Goal: Information Seeking & Learning: Learn about a topic

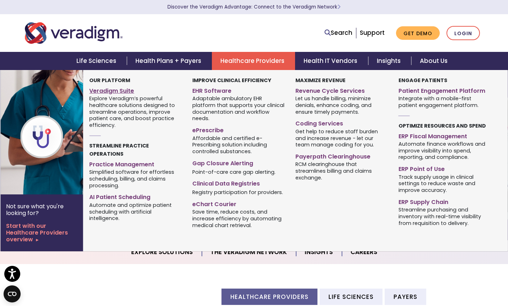
click at [115, 90] on link "Veradigm Suite" at bounding box center [135, 90] width 92 height 10
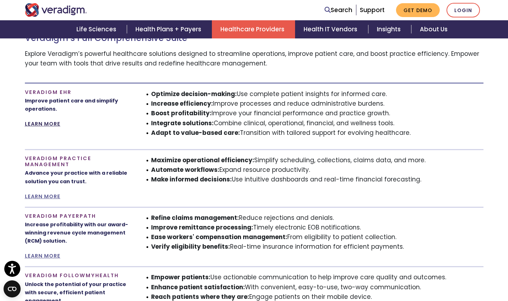
scroll to position [425, 0]
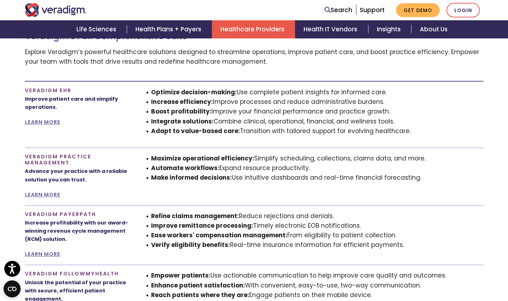
click at [64, 111] on p "Improve patient care and simplify operations." at bounding box center [78, 103] width 107 height 16
drag, startPoint x: 64, startPoint y: 109, endPoint x: 26, endPoint y: 102, distance: 38.7
click at [26, 102] on p "Improve patient care and simplify operations." at bounding box center [78, 103] width 107 height 16
click at [56, 108] on p "Improve patient care and simplify operations." at bounding box center [78, 103] width 107 height 16
drag, startPoint x: 62, startPoint y: 108, endPoint x: 23, endPoint y: 101, distance: 39.3
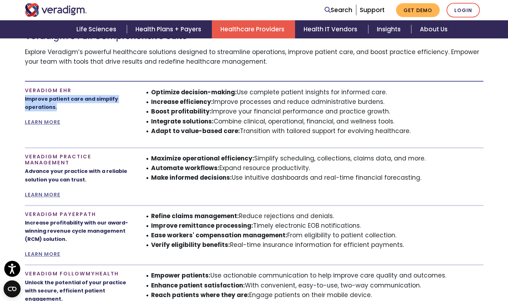
click at [20, 101] on div "Veradigm EHR Improve patient care and simplify operations. LEARN MORE" at bounding box center [78, 114] width 117 height 54
copy p "Improve patient care and simplify operations."
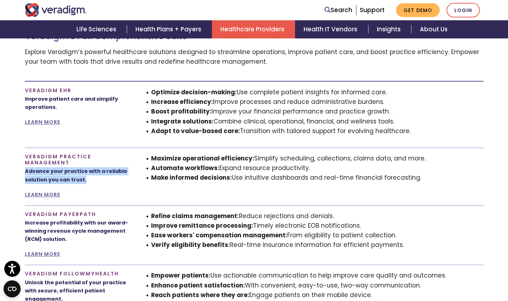
drag, startPoint x: 87, startPoint y: 181, endPoint x: 23, endPoint y: 174, distance: 64.3
click at [23, 174] on div "Veradigm Practice Management Advance your practice with a reliable solution you…" at bounding box center [78, 175] width 117 height 45
copy p "Advance your practice with a reliable solution you can trust."
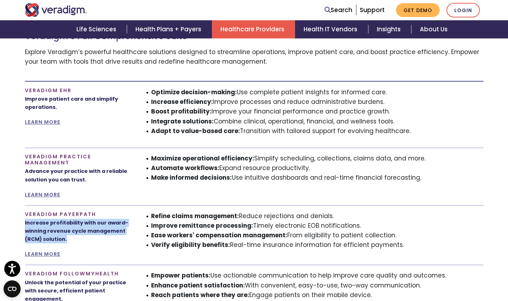
drag, startPoint x: 80, startPoint y: 242, endPoint x: 8, endPoint y: 226, distance: 74.4
click at [8, 226] on section "Veradigm Full Suite Clinical Excellence Financial Stability Patient Engagement …" at bounding box center [254, 197] width 508 height 393
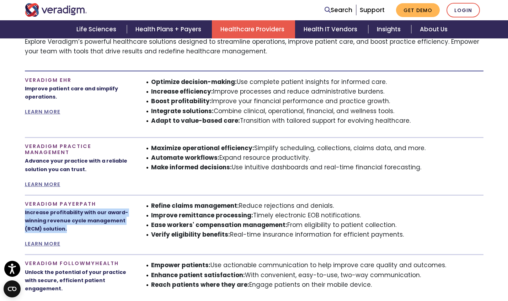
scroll to position [448, 0]
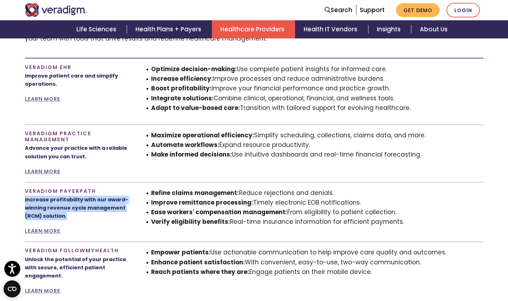
copy p "Increase profitability with our award-winning revenue cycle management (RCM) so…"
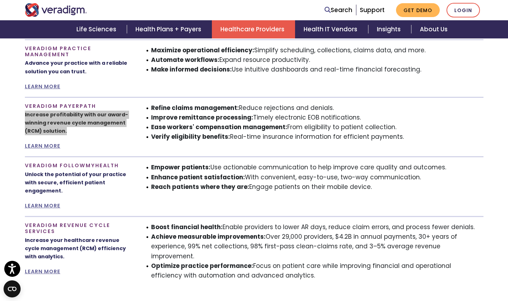
scroll to position [562, 0]
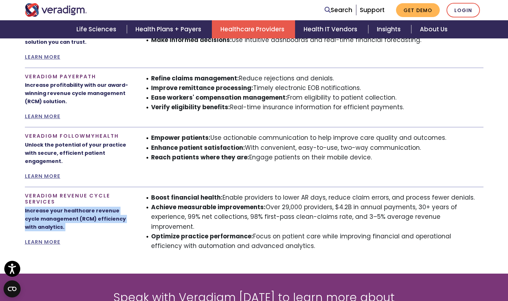
drag, startPoint x: 58, startPoint y: 233, endPoint x: 21, endPoint y: 214, distance: 42.0
click at [21, 214] on div "Veradigm Revenue Cycle Services Increase your healthcare revenue cycle manageme…" at bounding box center [78, 225] width 117 height 64
copy div "Increase your healthcare revenue cycle management (RCM) efficiency with analyti…"
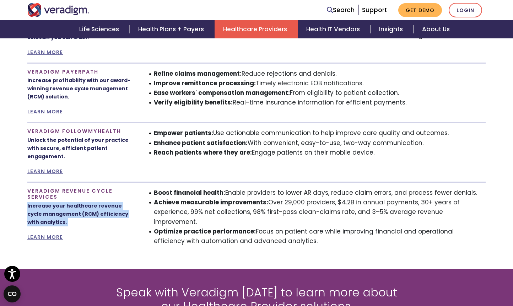
scroll to position [568, 0]
